Goal: Book appointment/travel/reservation

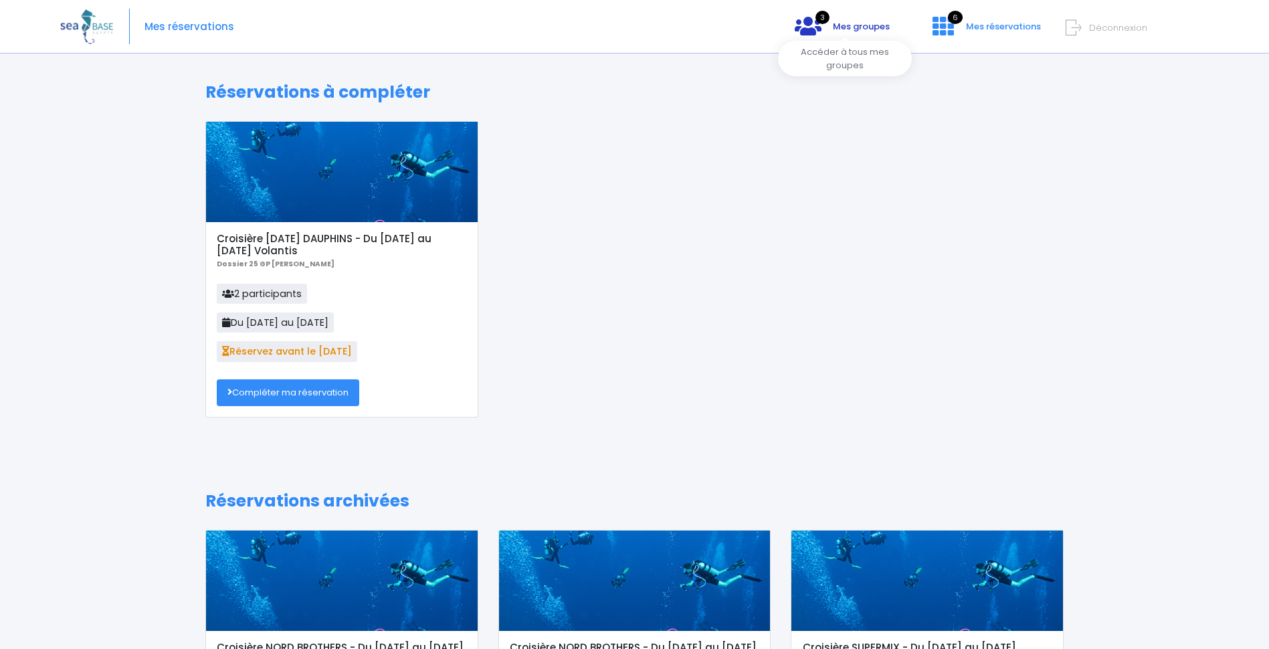
click at [855, 27] on span "Mes groupes" at bounding box center [861, 26] width 57 height 13
click at [812, 27] on icon at bounding box center [808, 25] width 27 height 21
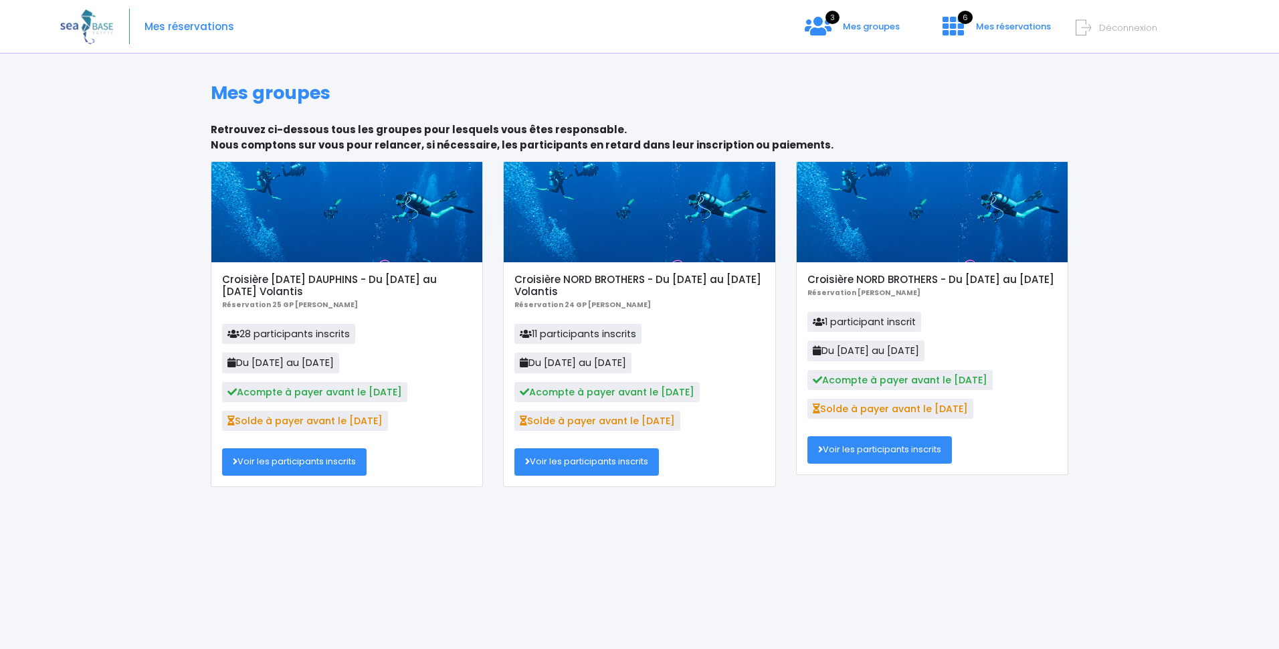
click at [299, 460] on link "Voir les participants inscrits" at bounding box center [294, 461] width 144 height 27
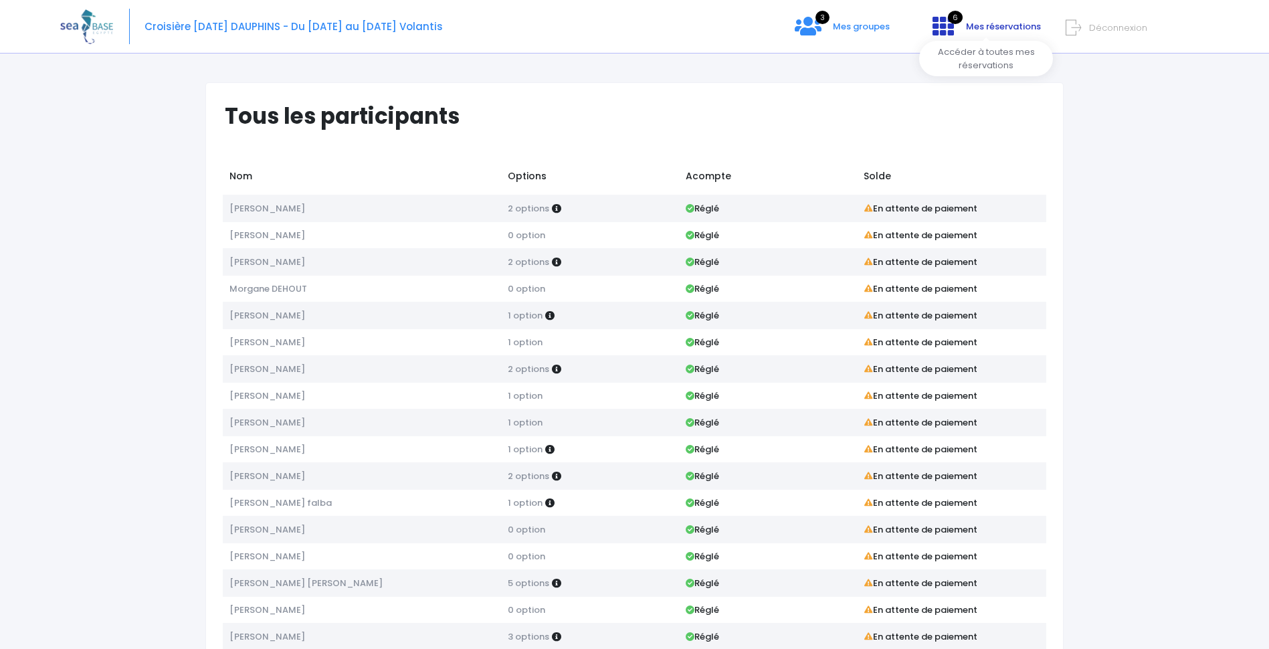
click at [990, 27] on span "Mes réservations" at bounding box center [1003, 26] width 75 height 13
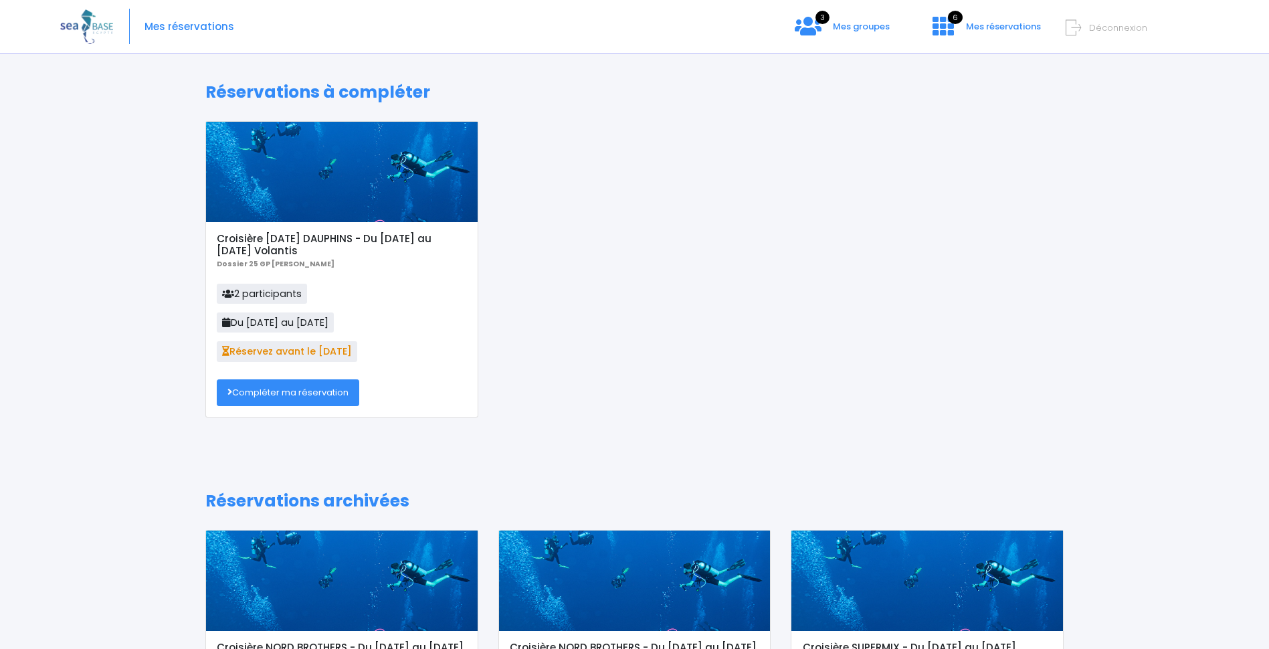
click at [300, 389] on link "Compléter ma réservation" at bounding box center [288, 392] width 142 height 27
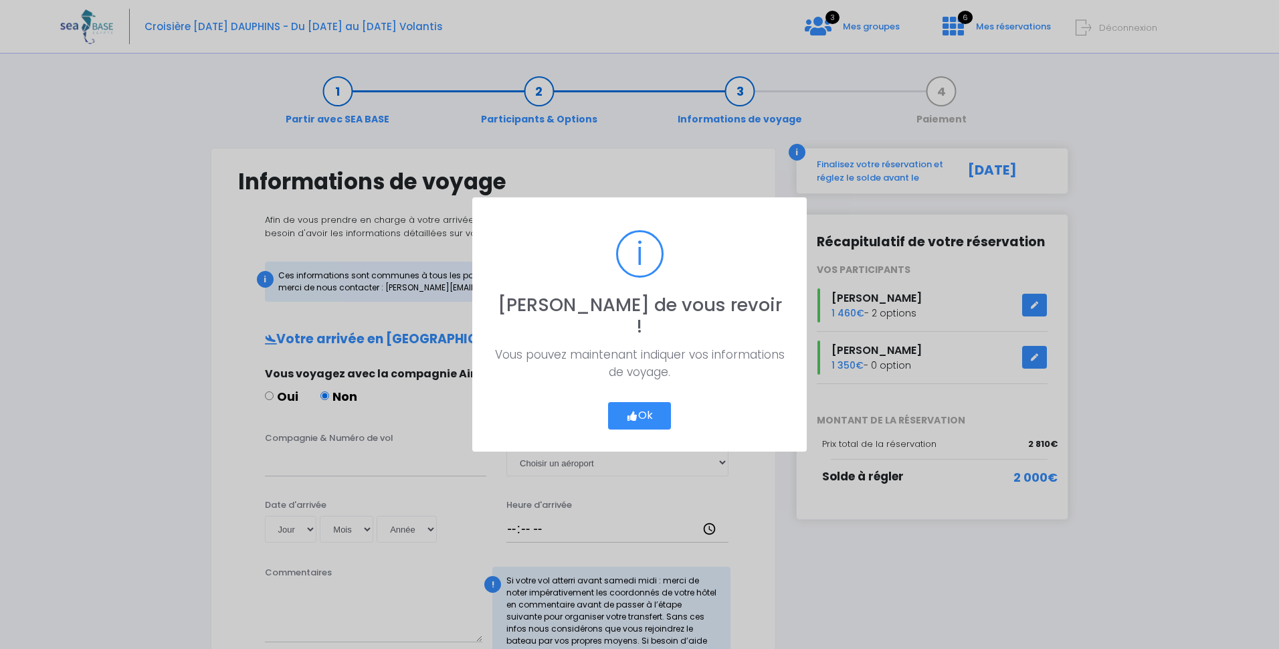
click at [643, 403] on button "Ok" at bounding box center [639, 416] width 63 height 28
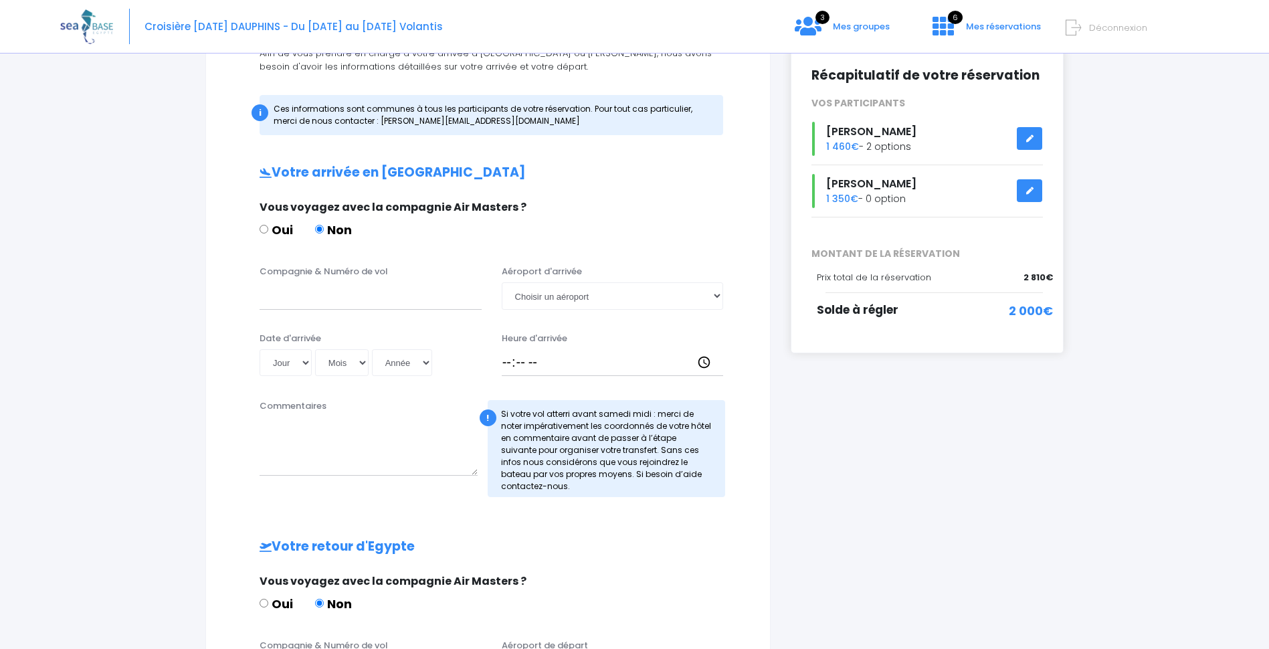
scroll to position [148, 0]
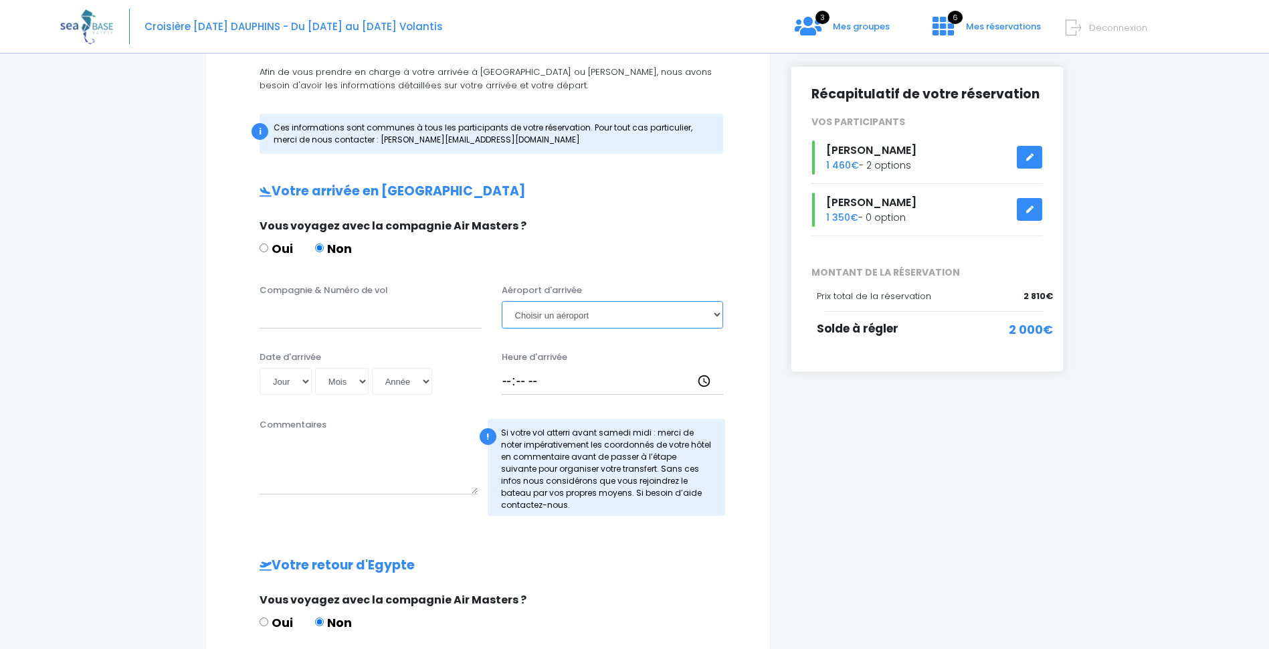
click at [716, 315] on select "Choisir un aéroport [GEOGRAPHIC_DATA][PERSON_NAME]" at bounding box center [613, 314] width 222 height 27
select select "Hurghada"
click at [502, 301] on select "Choisir un aéroport [GEOGRAPHIC_DATA][PERSON_NAME]" at bounding box center [613, 314] width 222 height 27
click at [819, 456] on div "i Finalisez votre réservation et réglez le solde avant le [DATE] Récapitulatif …" at bounding box center [927, 455] width 293 height 911
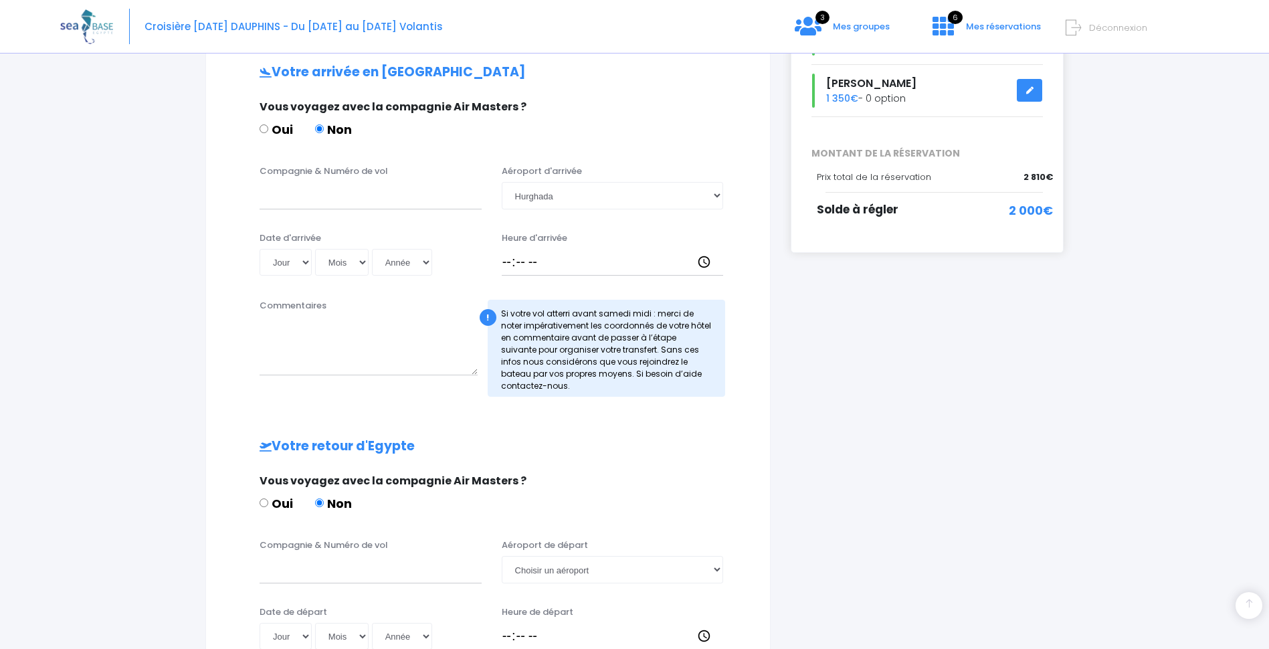
scroll to position [271, 0]
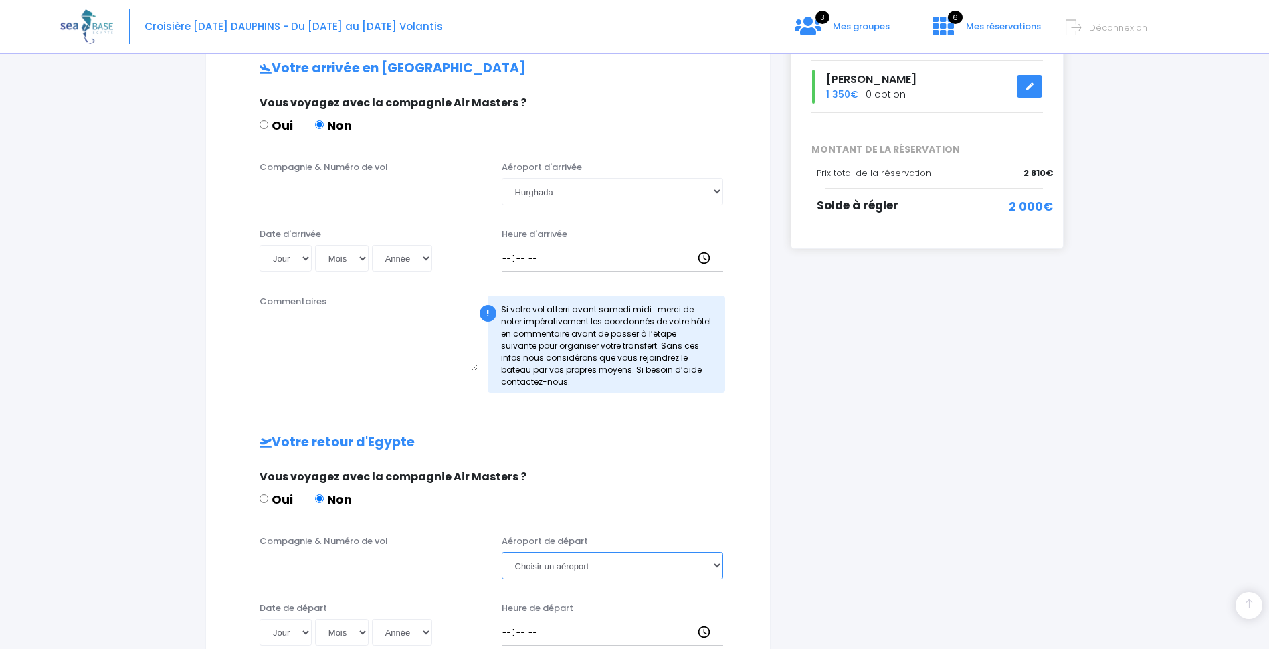
click at [715, 563] on select "Choisir un aéroport [GEOGRAPHIC_DATA][PERSON_NAME]" at bounding box center [613, 565] width 222 height 27
select select "Hurghada"
click at [502, 552] on select "Choisir un aéroport [GEOGRAPHIC_DATA][PERSON_NAME]" at bounding box center [613, 565] width 222 height 27
click at [995, 527] on div "i Finalisez votre réservation et réglez le solde avant le [DATE] Récapitulatif …" at bounding box center [927, 332] width 293 height 911
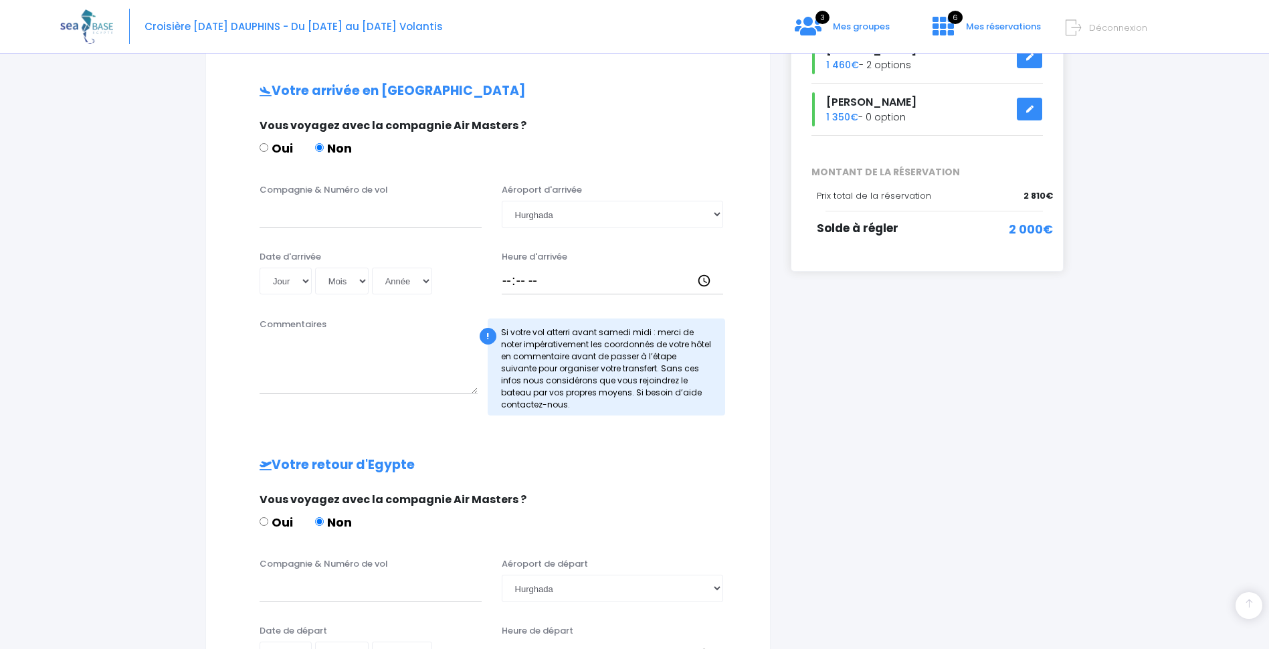
scroll to position [277, 0]
